Goal: Register for event/course

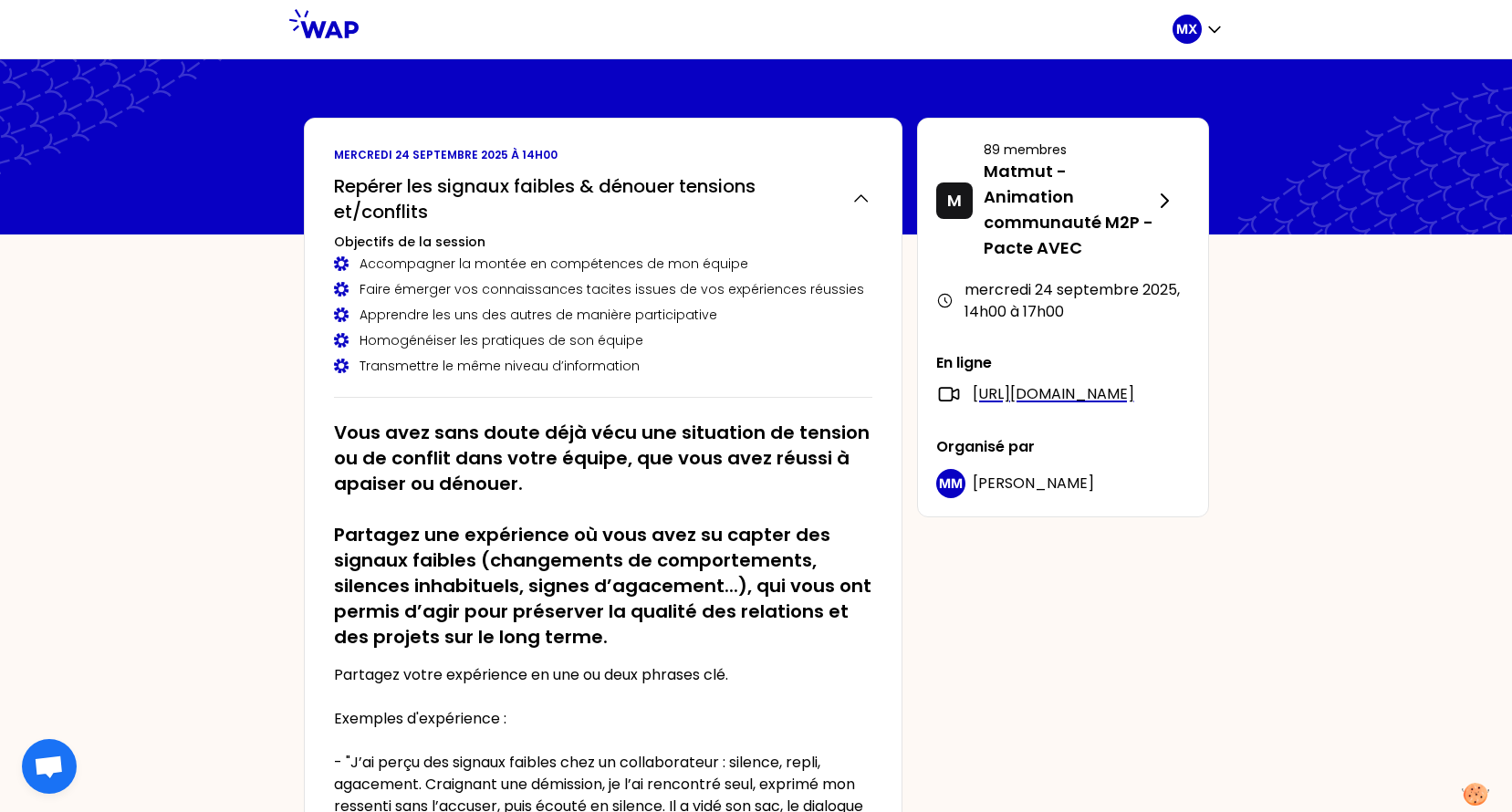
scroll to position [834, 0]
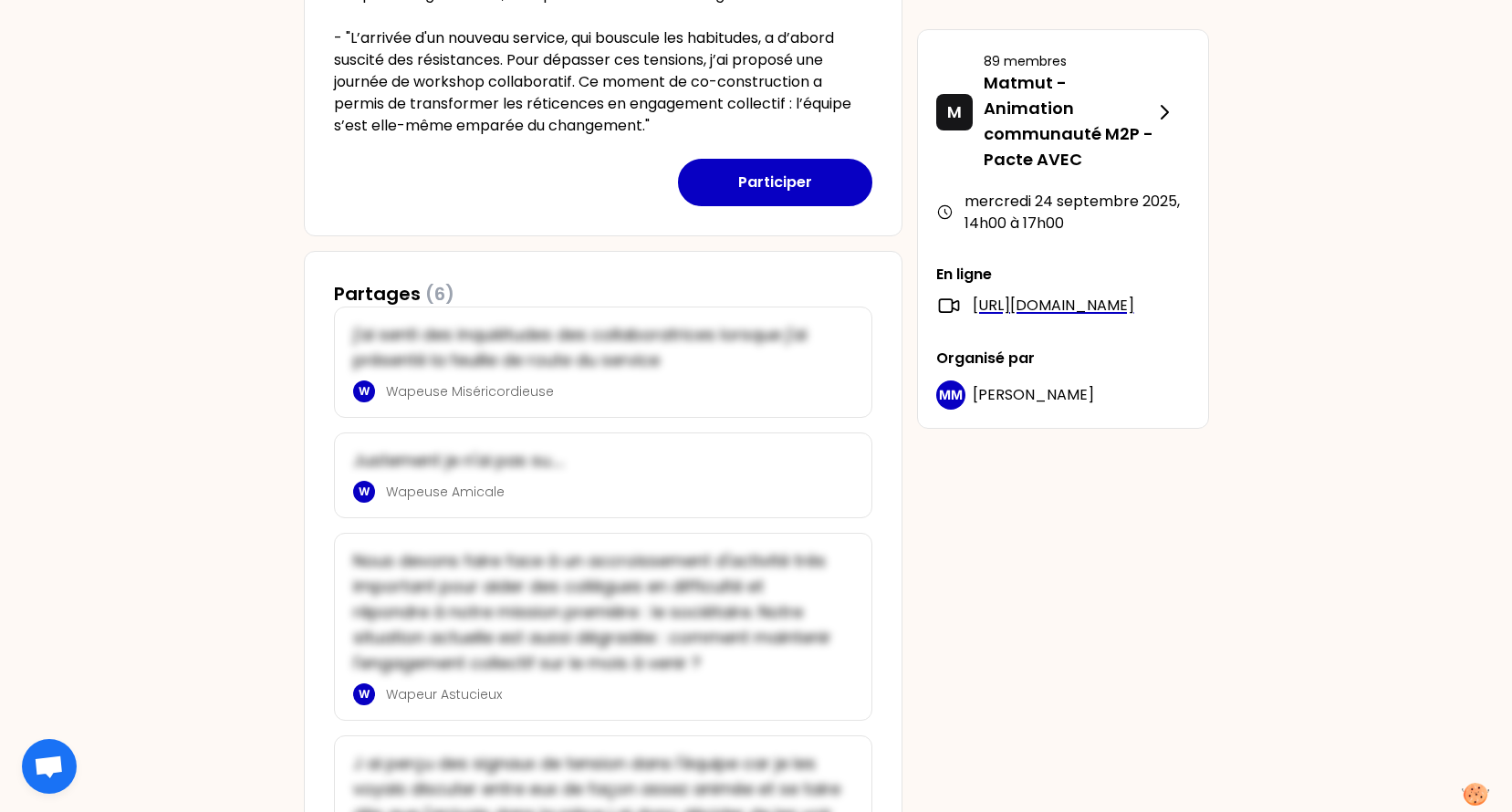
click at [1188, 555] on div "[DATE] 14h00 Repérer les signaux faibles & dénouer tensions et/conflits Objecti…" at bounding box center [756, 333] width 935 height 2100
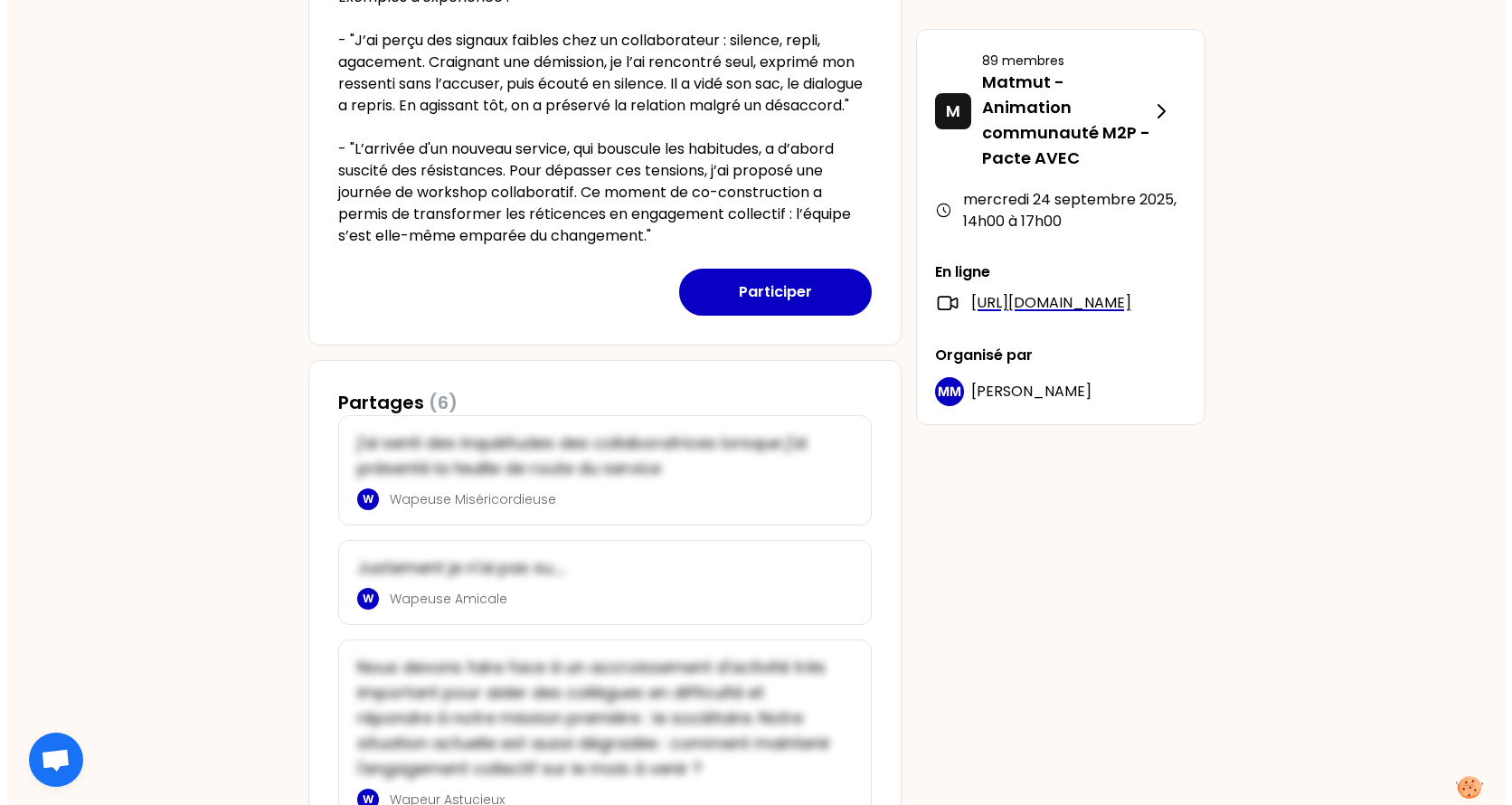
scroll to position [465, 0]
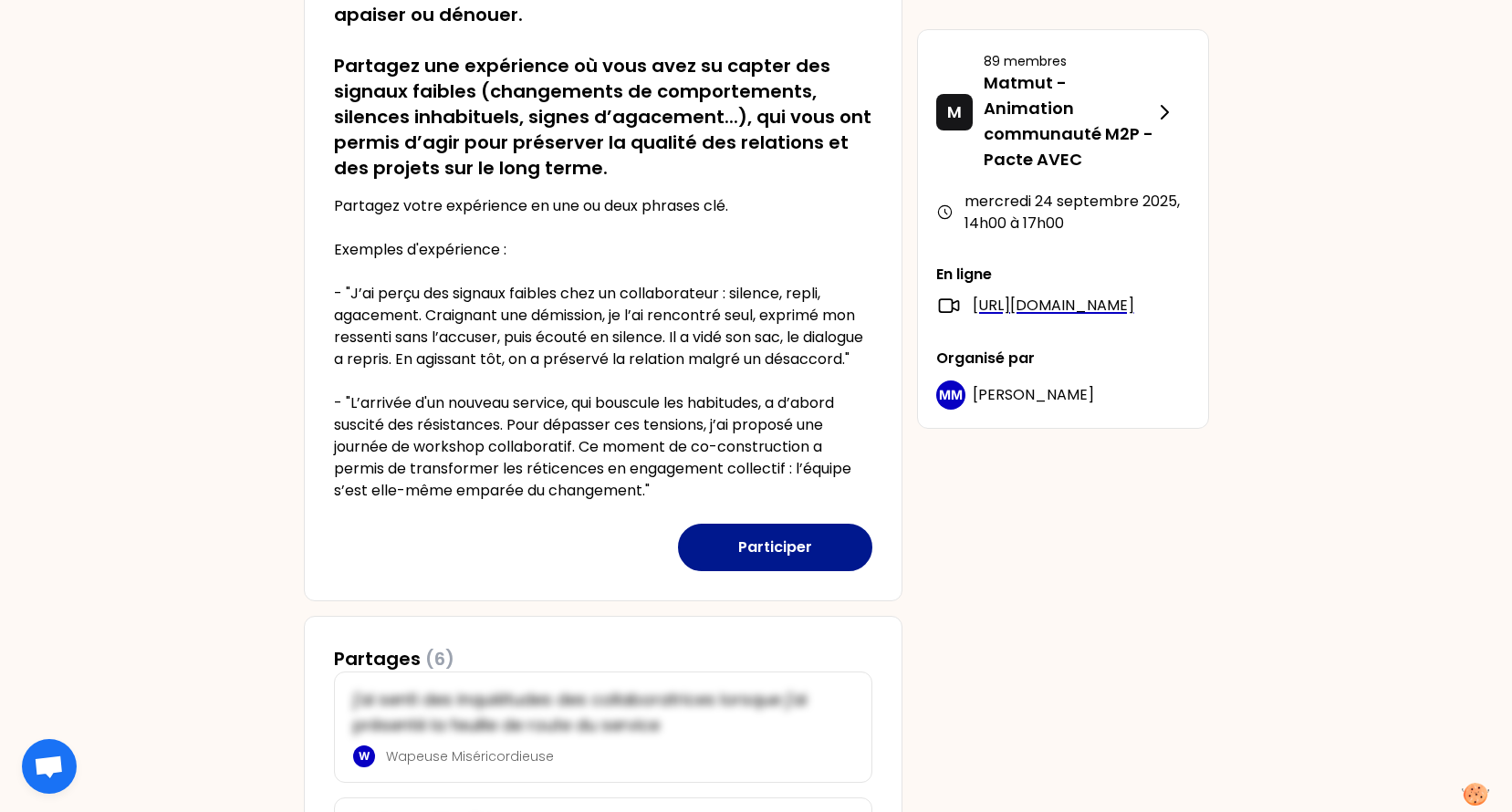
click at [785, 563] on button "Participer" at bounding box center [775, 548] width 194 height 48
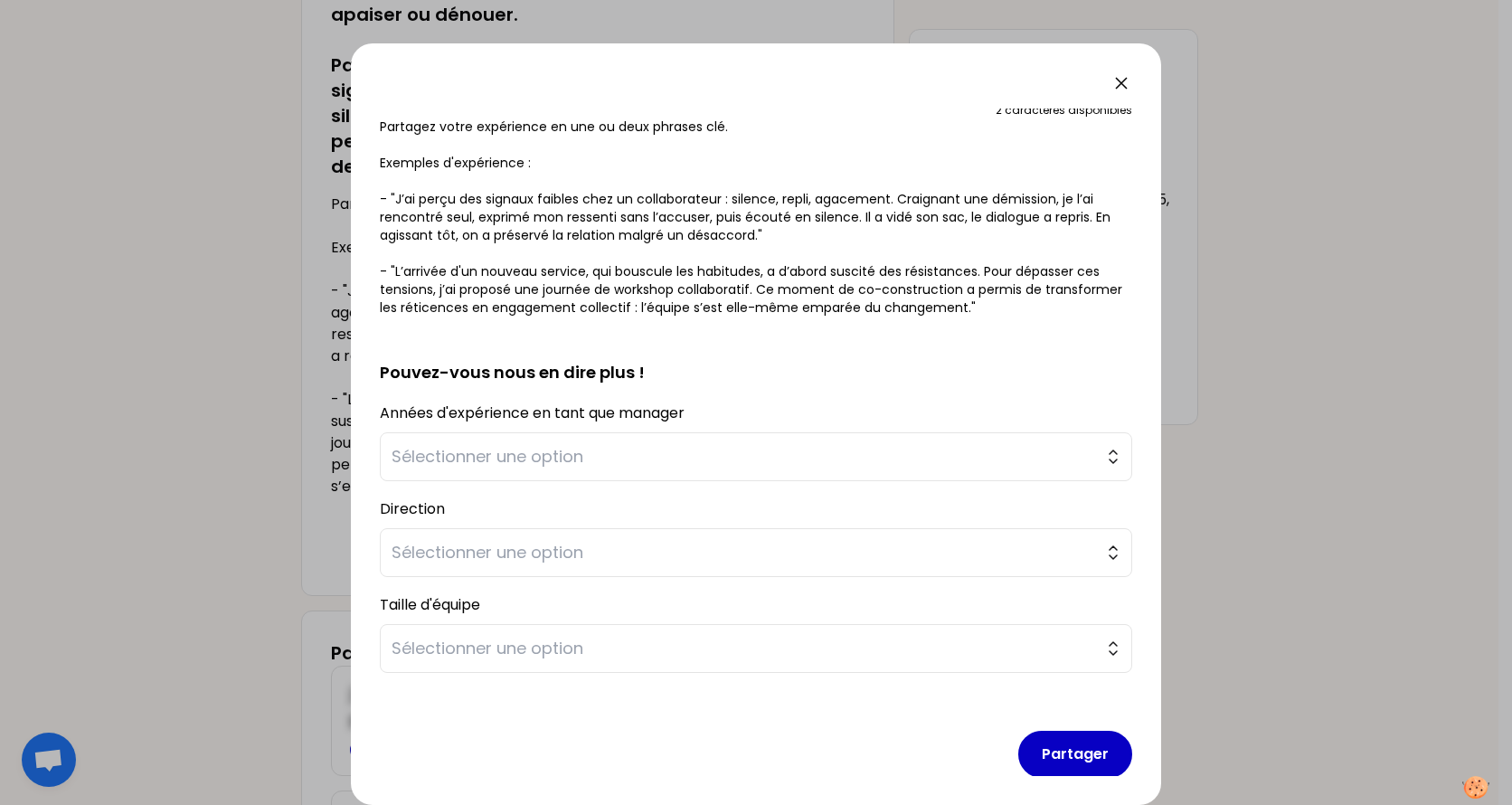
scroll to position [295, 0]
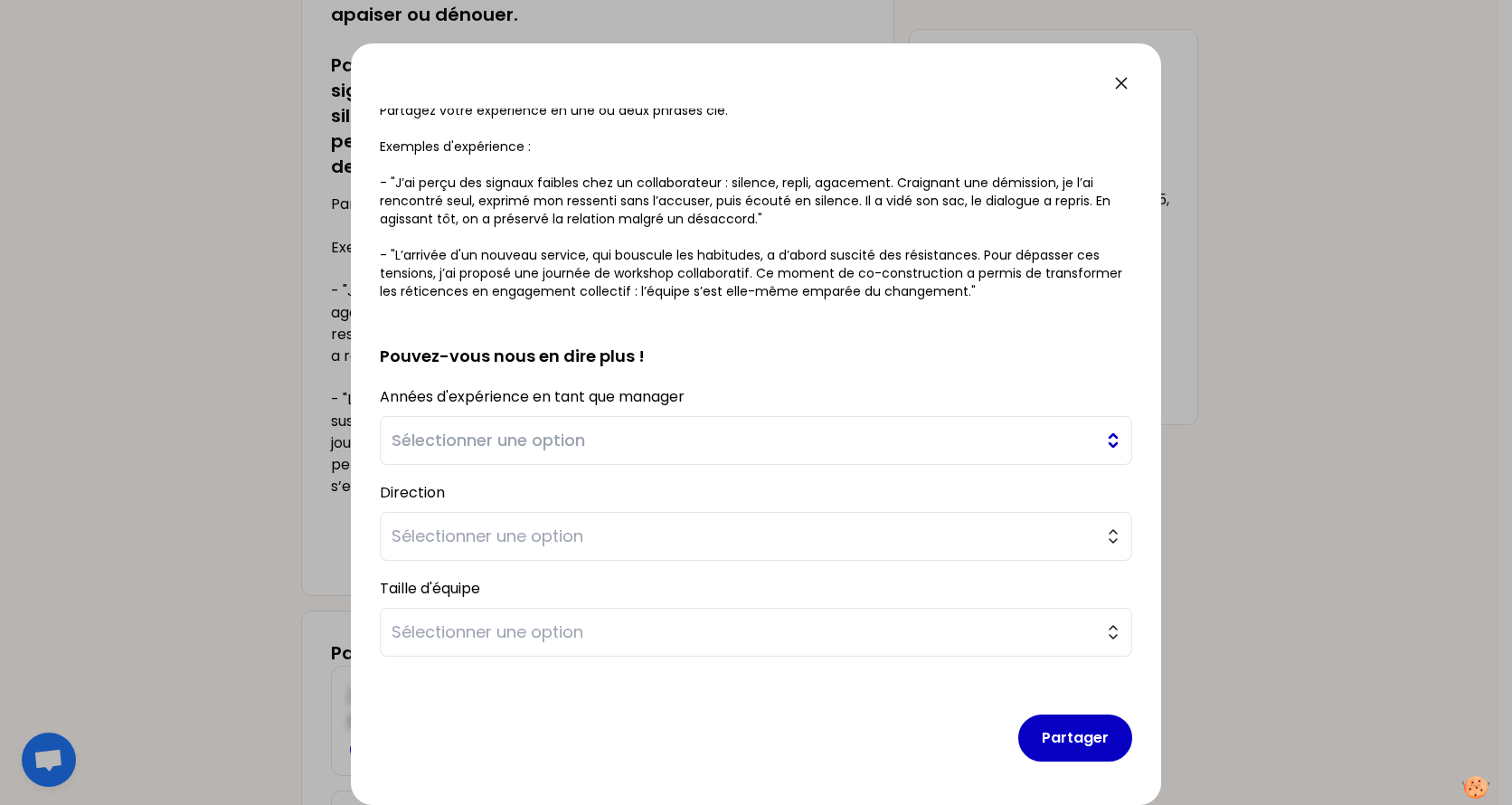
click at [666, 449] on span "Sélectionner une option" at bounding box center [743, 440] width 703 height 26
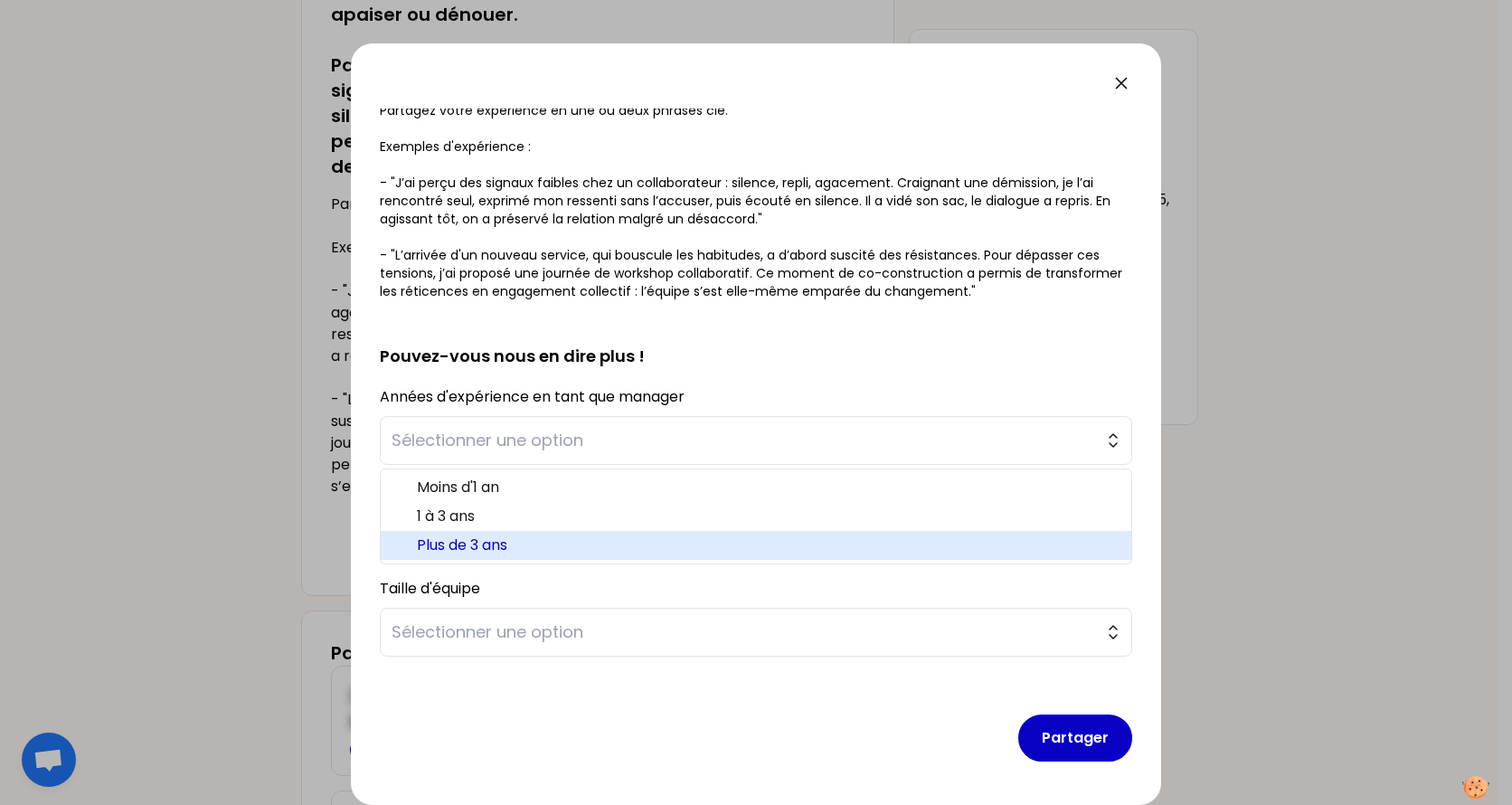
click at [558, 544] on span "Plus de 3 ans" at bounding box center [766, 545] width 700 height 22
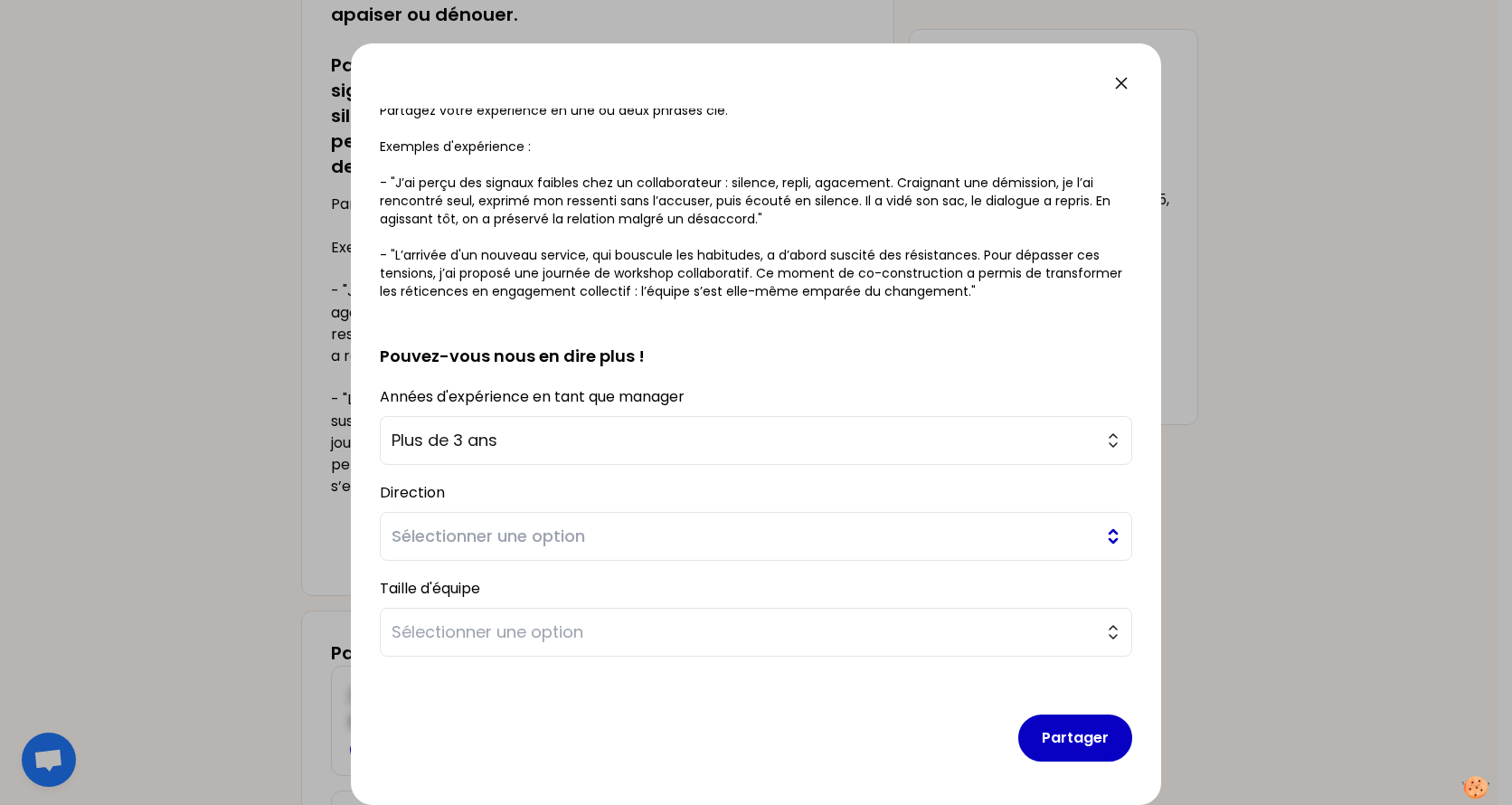
click at [548, 539] on span "Sélectionner une option" at bounding box center [743, 536] width 703 height 26
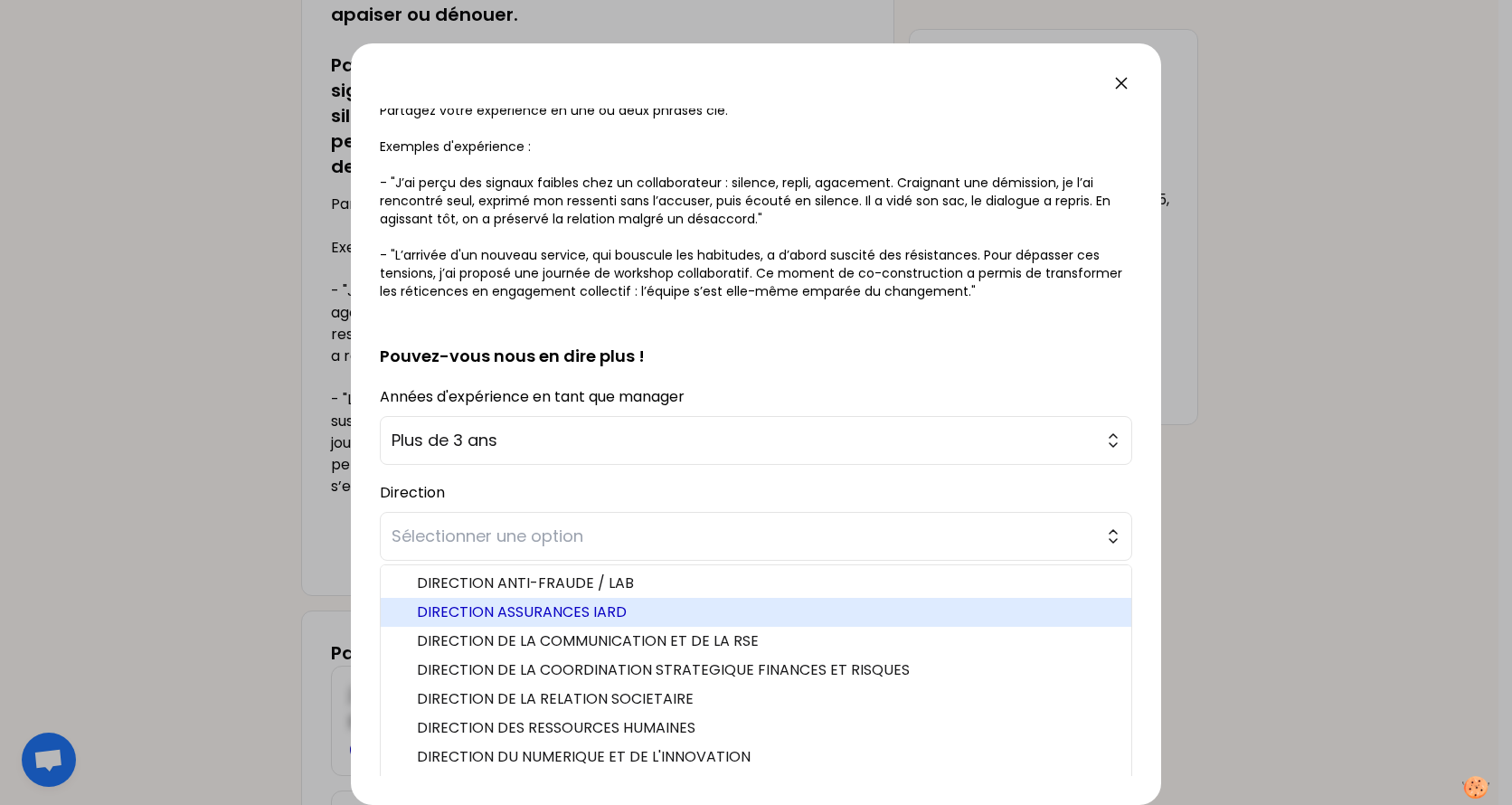
click at [525, 619] on span "DIRECTION ASSURANCES IARD" at bounding box center [766, 612] width 700 height 22
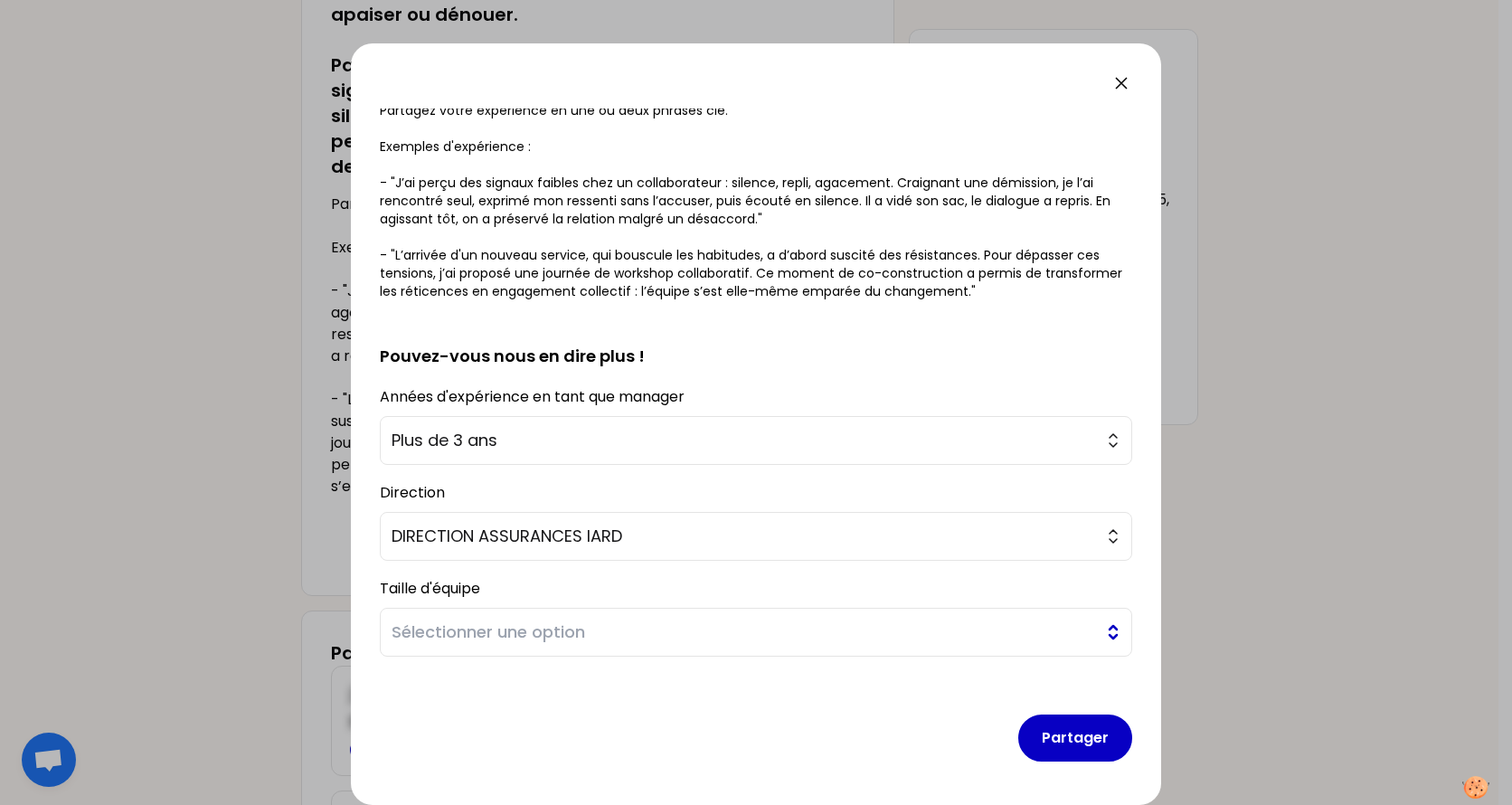
click at [525, 636] on span "Sélectionner une option" at bounding box center [743, 632] width 703 height 26
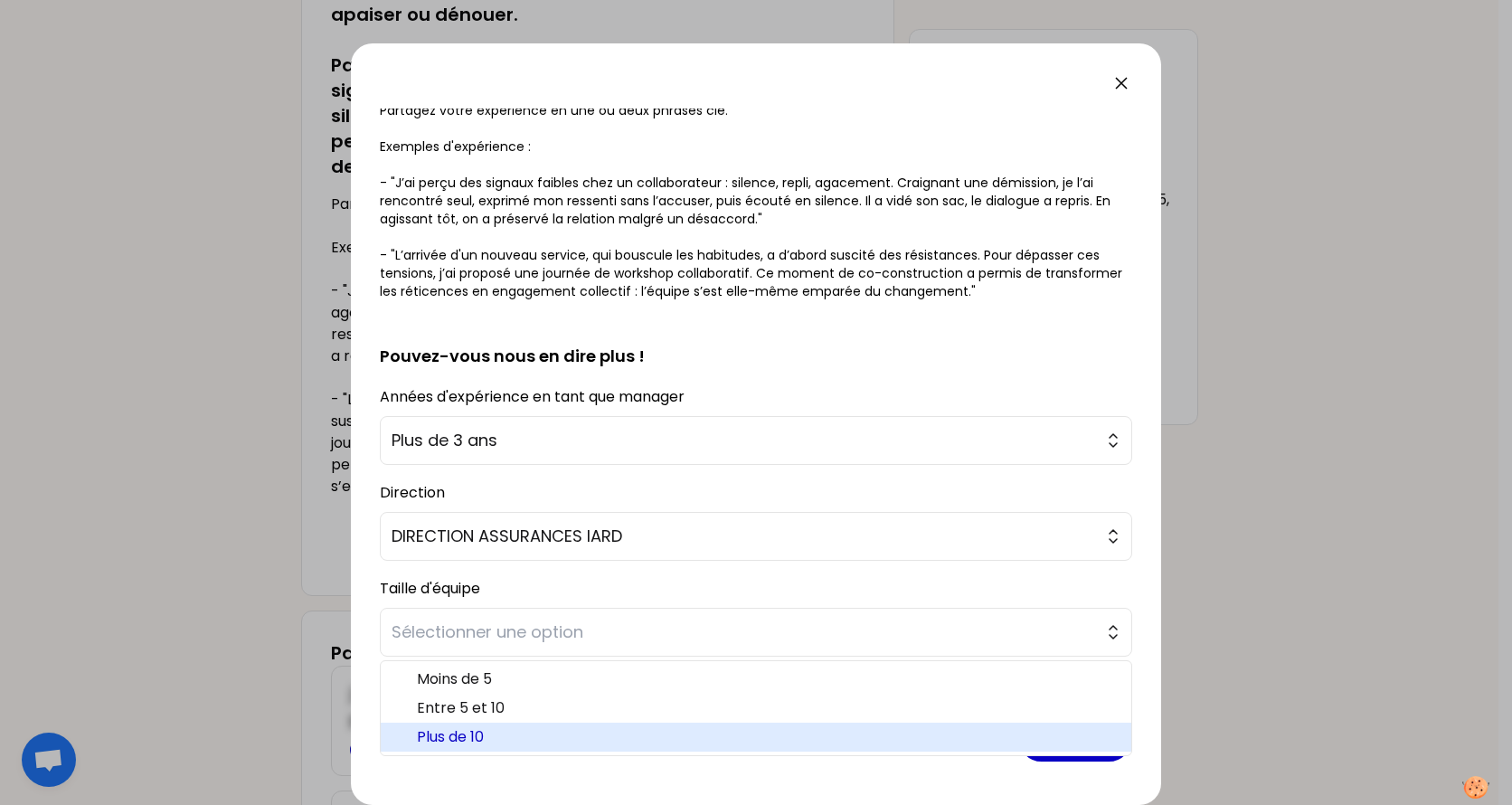
click at [488, 734] on span "Plus de 10" at bounding box center [766, 737] width 700 height 22
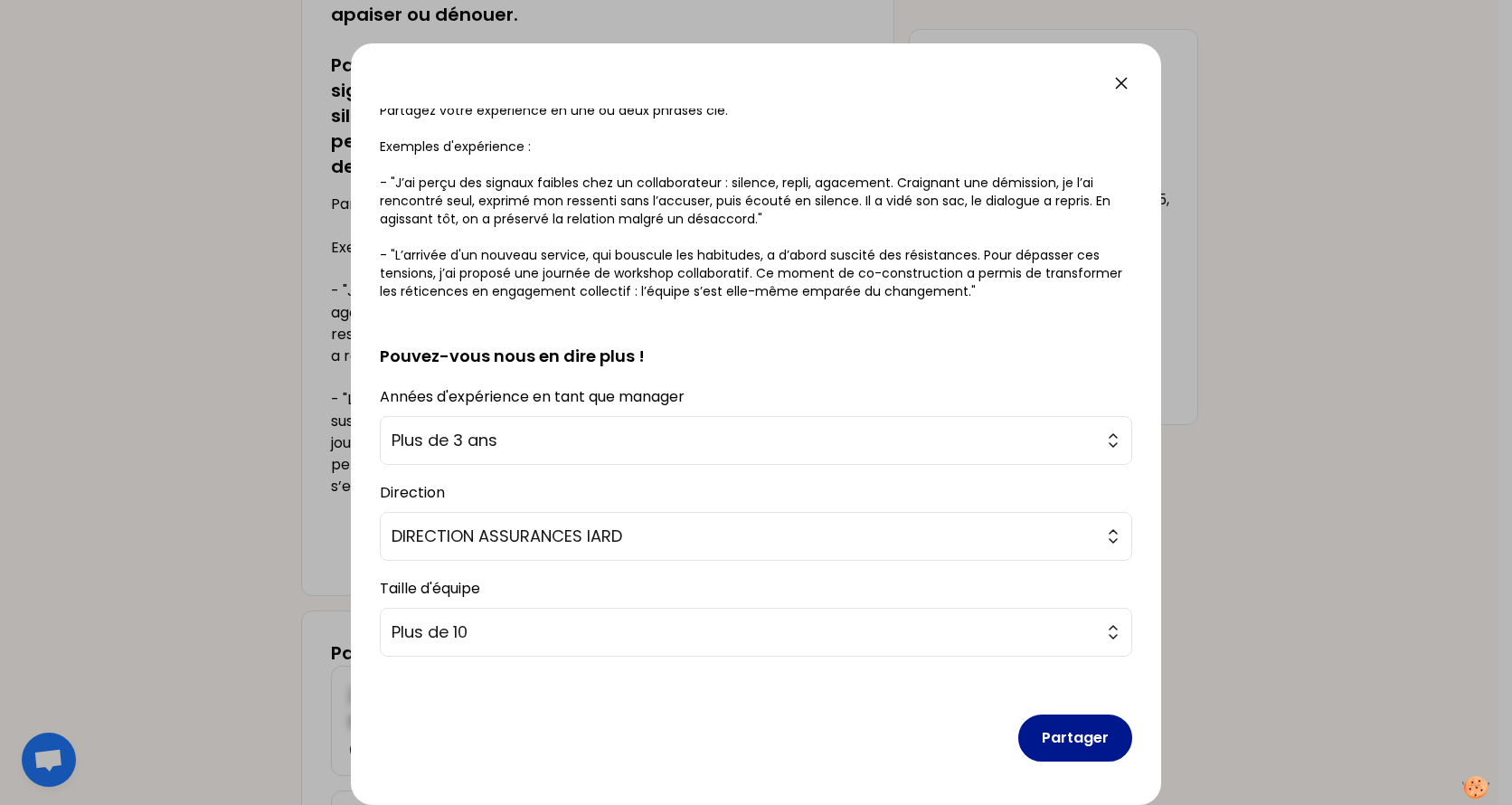
click at [1055, 732] on button "Partager" at bounding box center [1075, 739] width 114 height 47
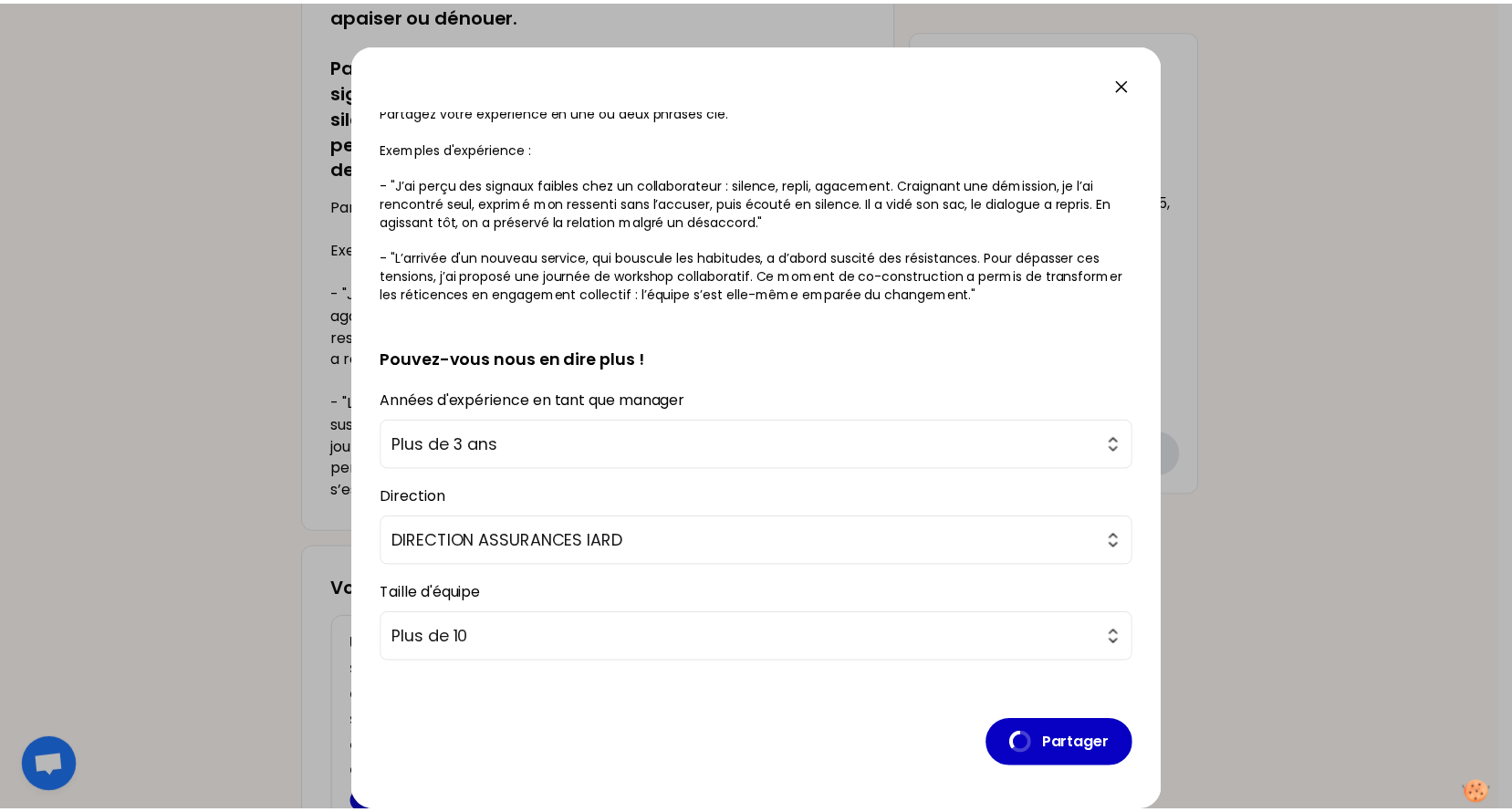
scroll to position [0, 0]
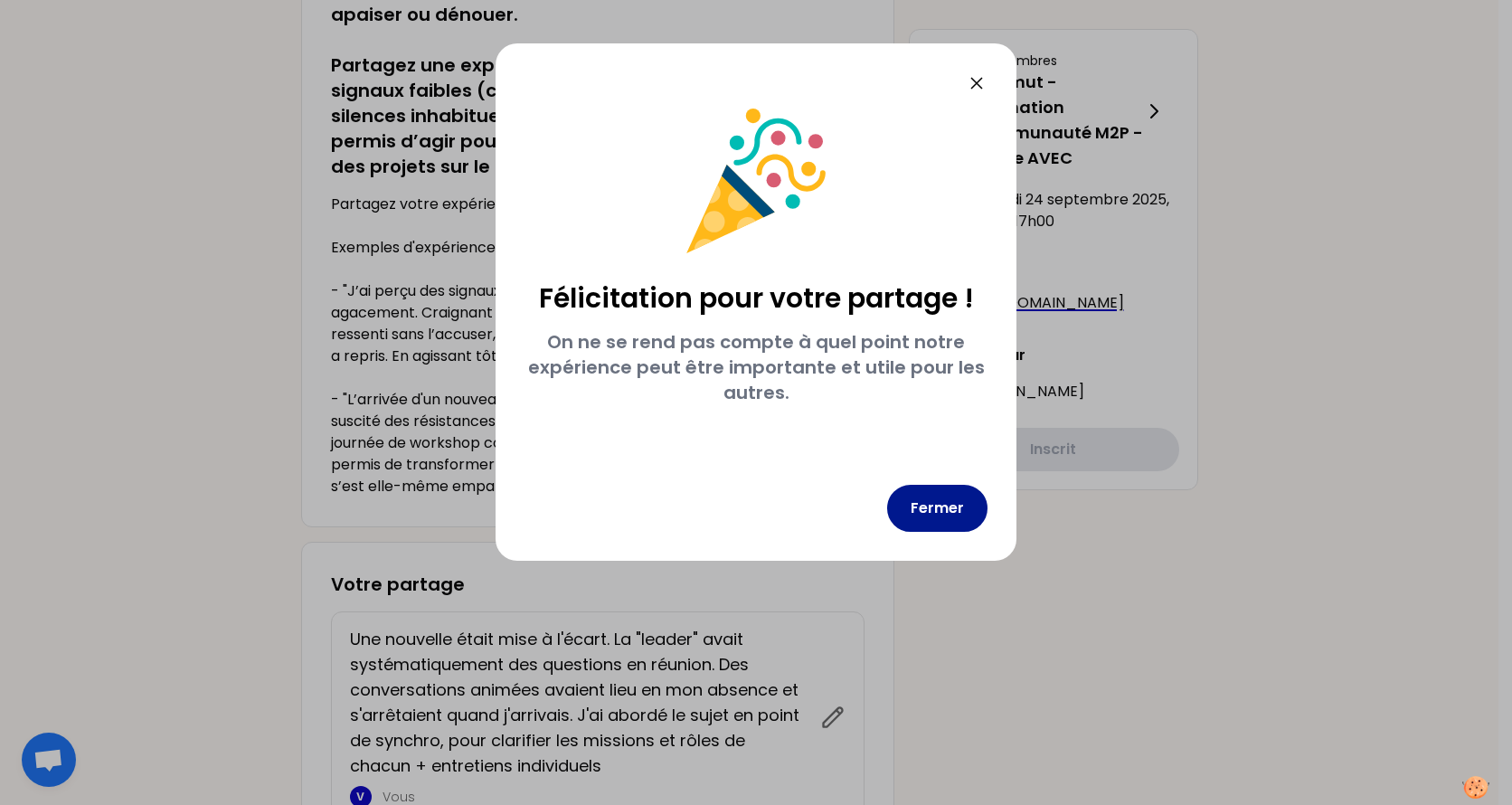
click at [943, 520] on button "Fermer" at bounding box center [938, 509] width 101 height 47
